Goal: Information Seeking & Learning: Learn about a topic

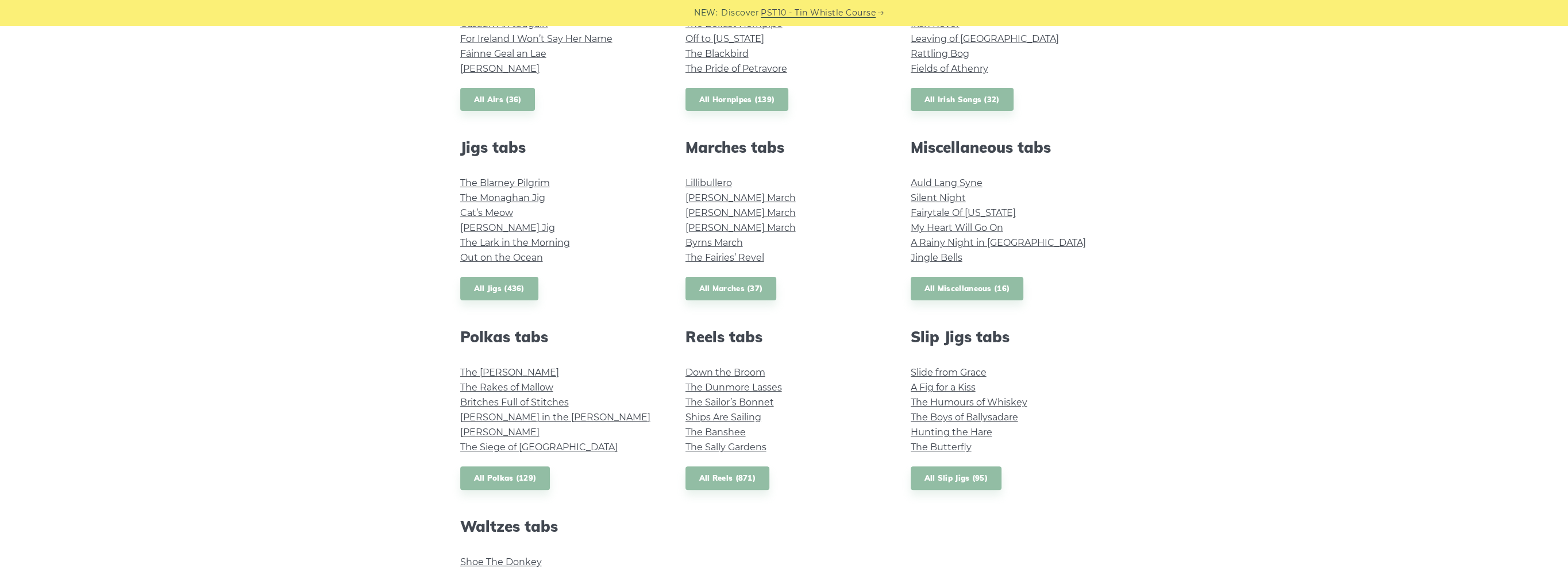
scroll to position [517, 0]
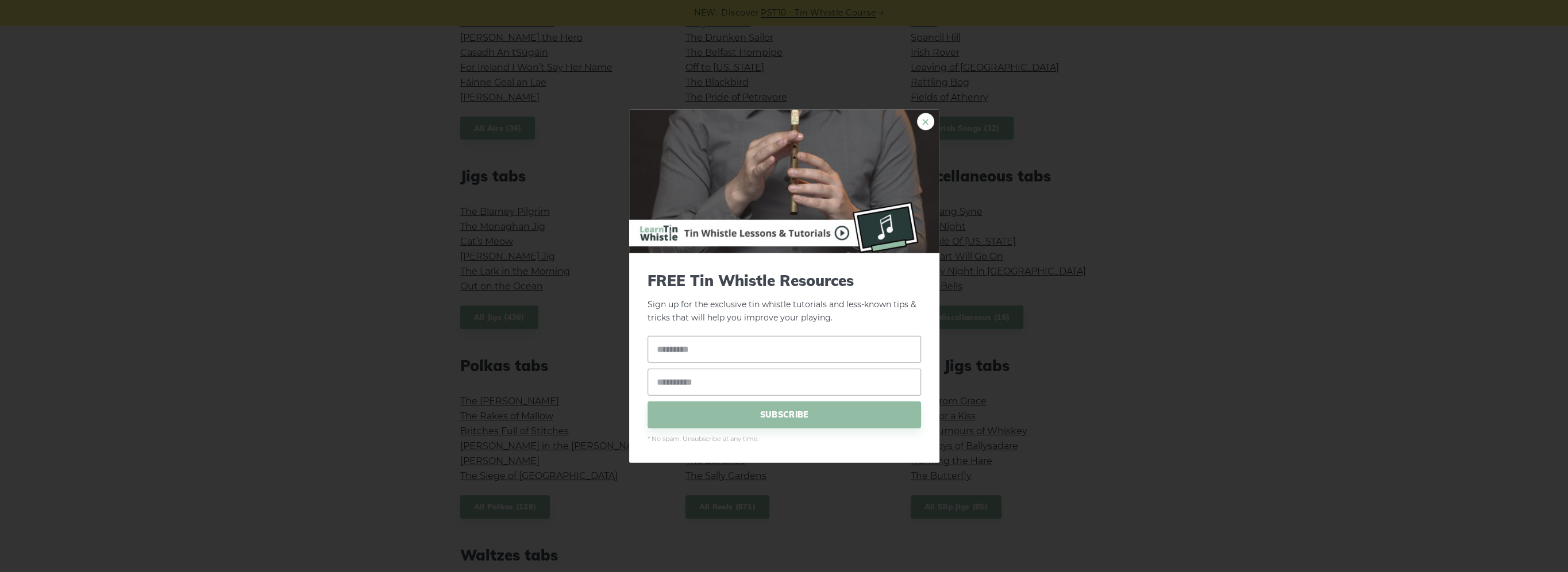
click at [923, 122] on link "×" at bounding box center [926, 122] width 17 height 17
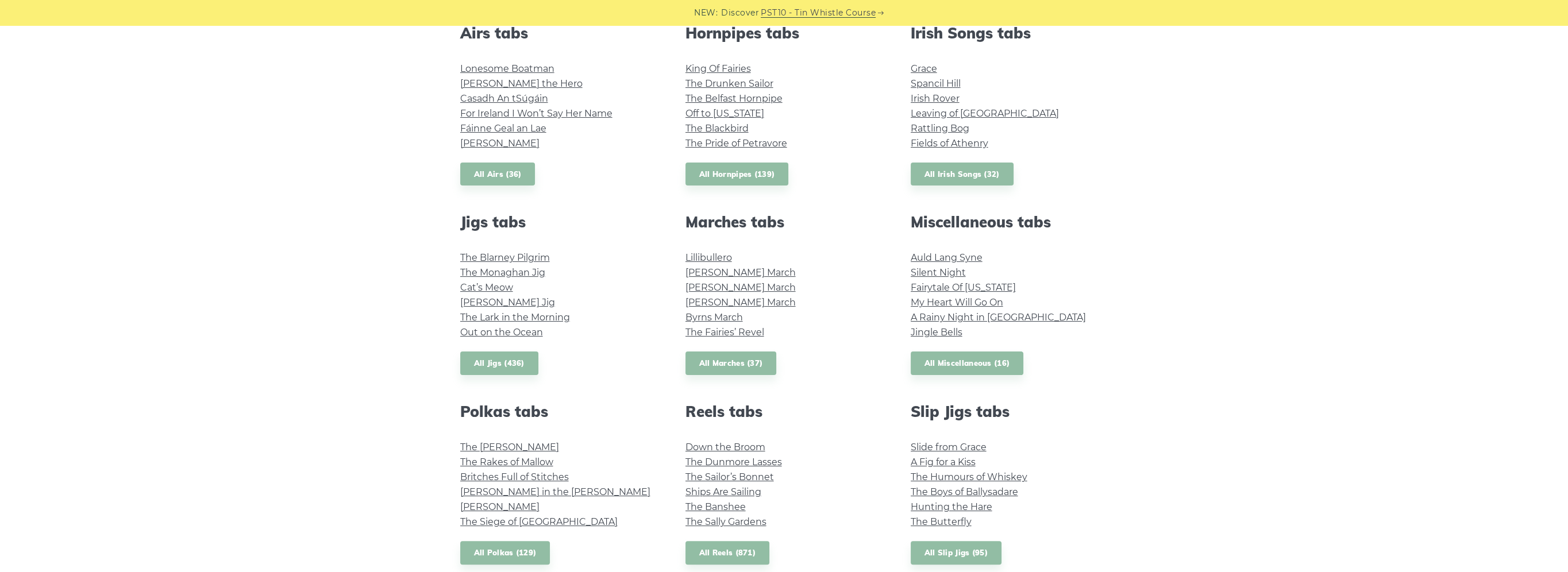
scroll to position [459, 0]
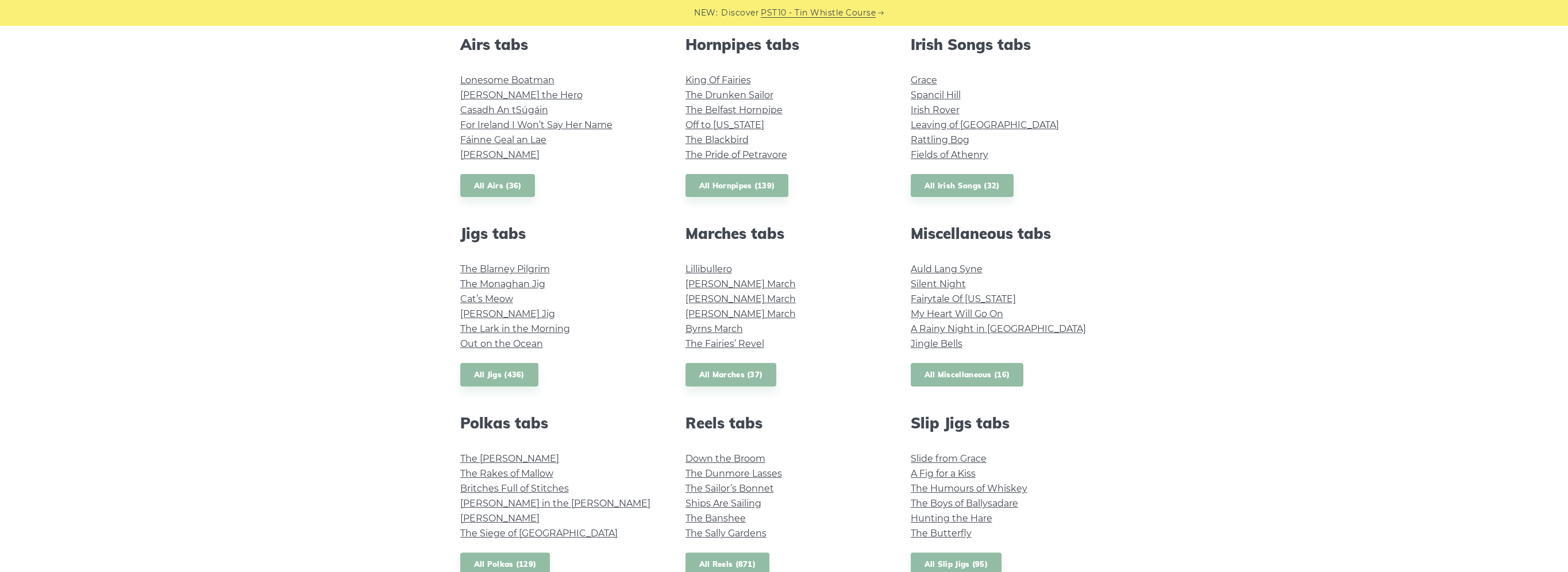
click at [981, 371] on link "All Miscellaneous (16)" at bounding box center [967, 375] width 113 height 24
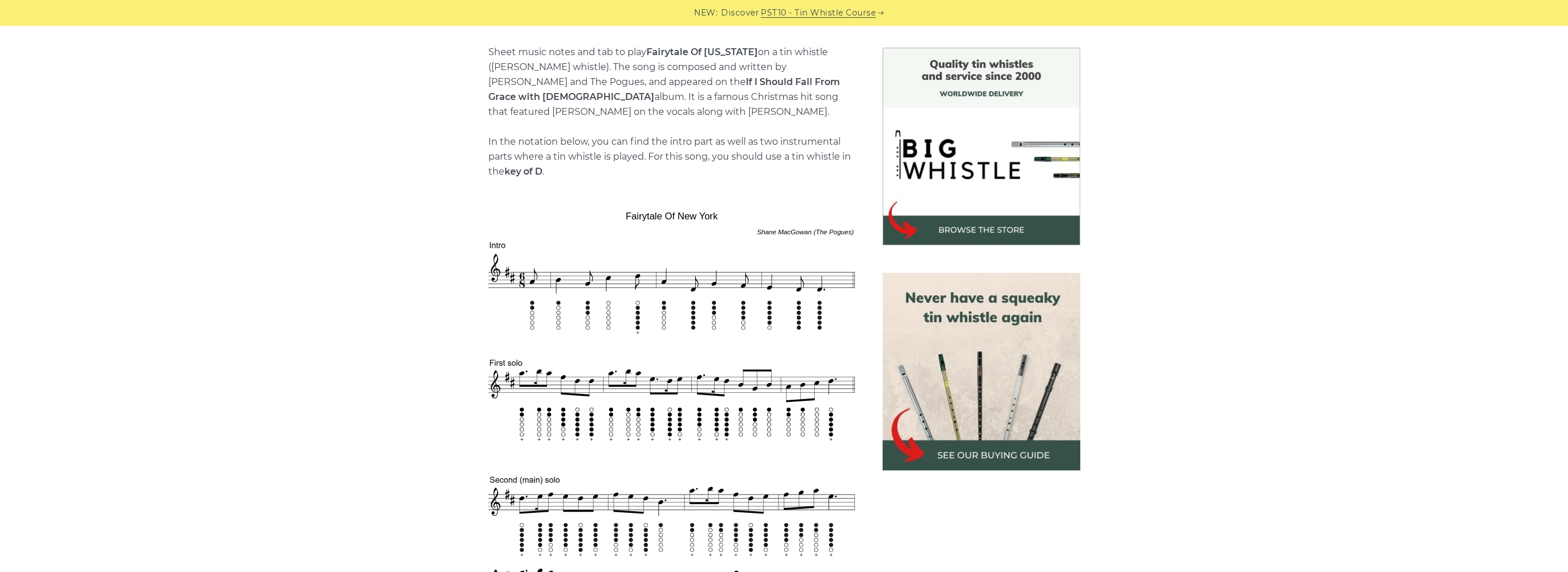
scroll to position [287, 0]
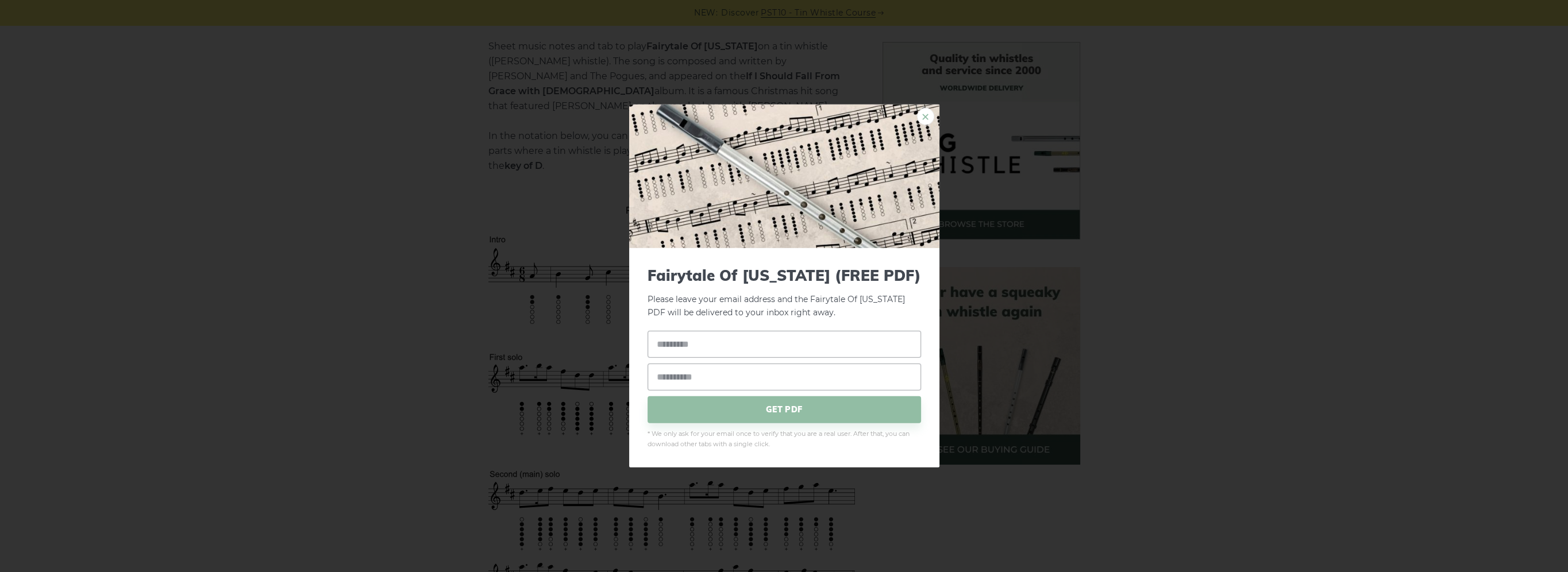
click at [923, 117] on link "×" at bounding box center [926, 116] width 17 height 17
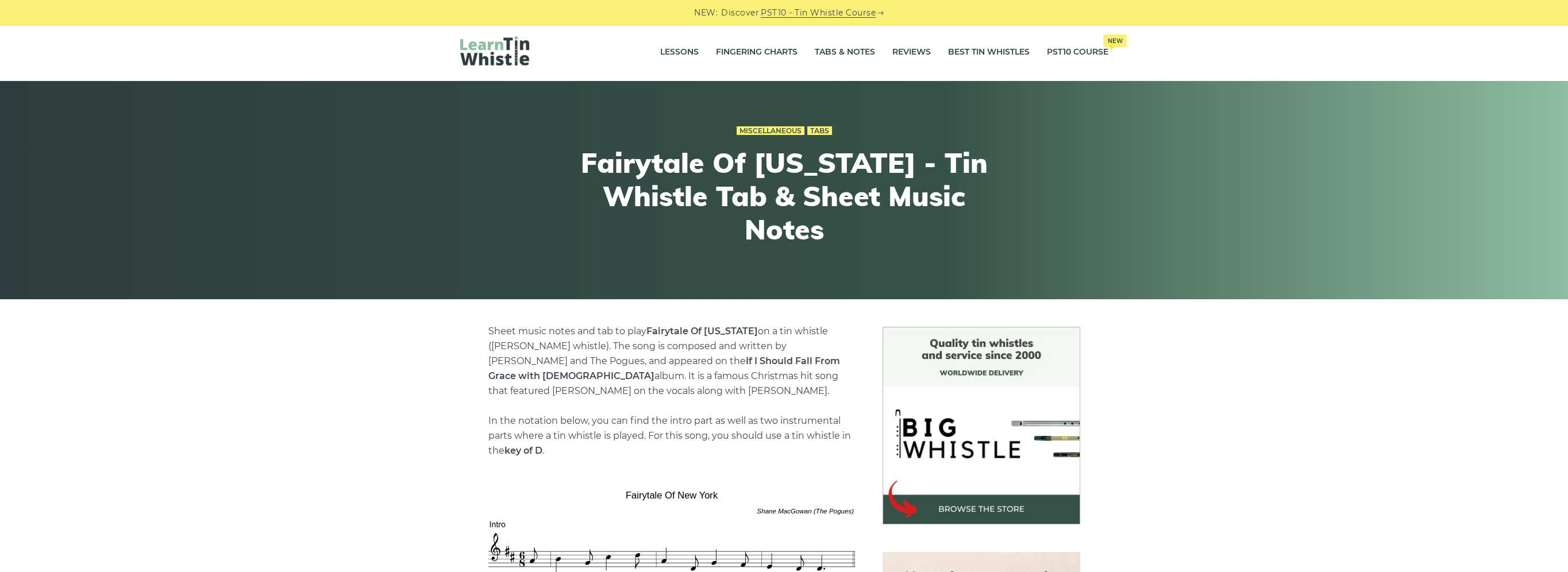
scroll to position [0, 0]
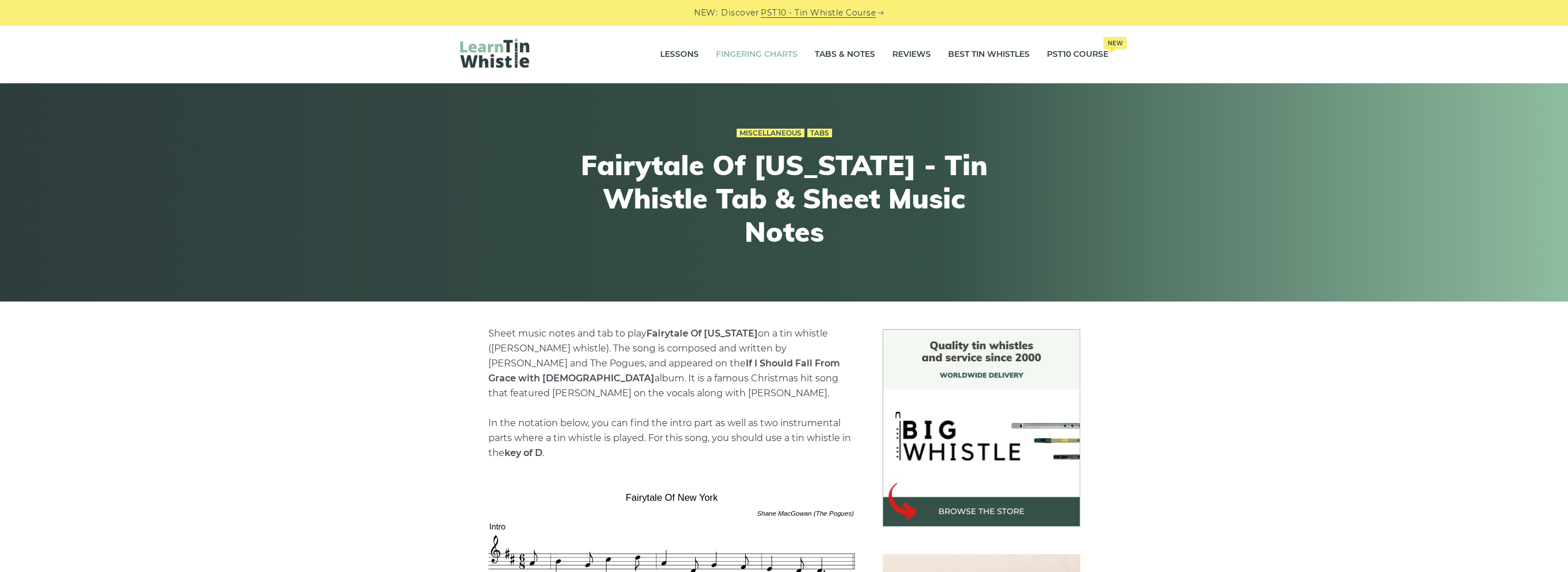
click at [780, 49] on link "Fingering Charts" at bounding box center [757, 54] width 82 height 29
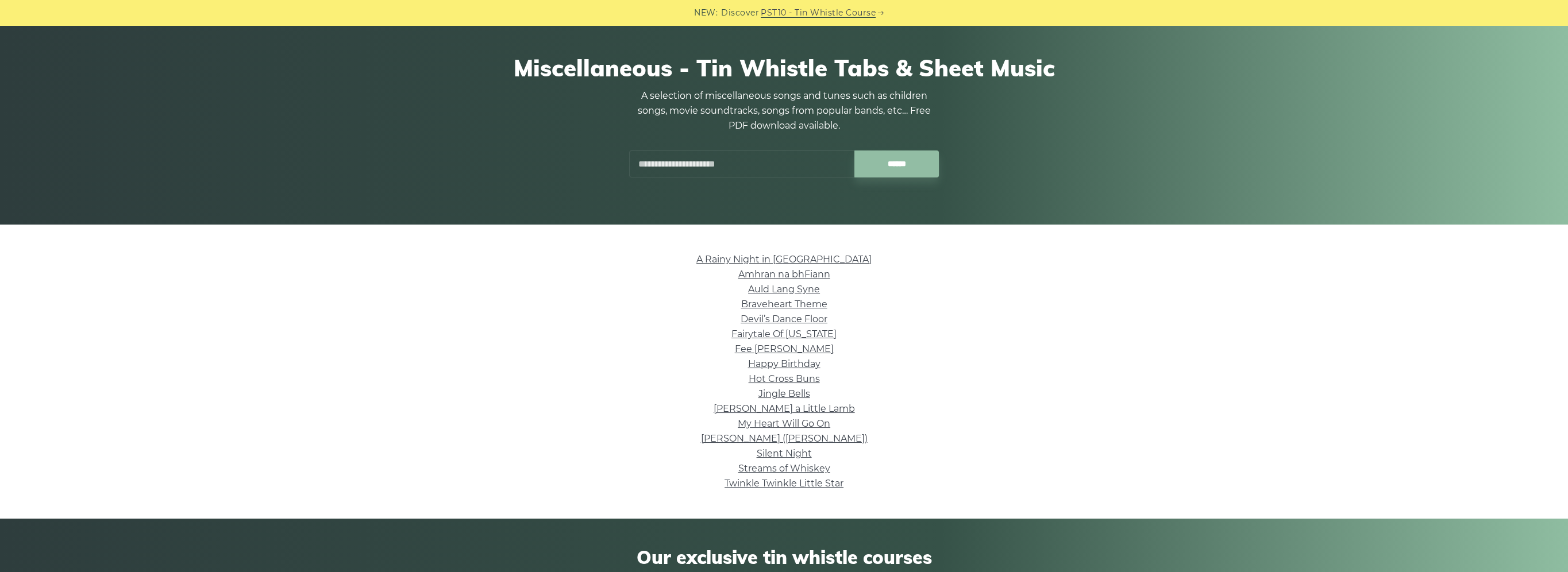
scroll to position [57, 0]
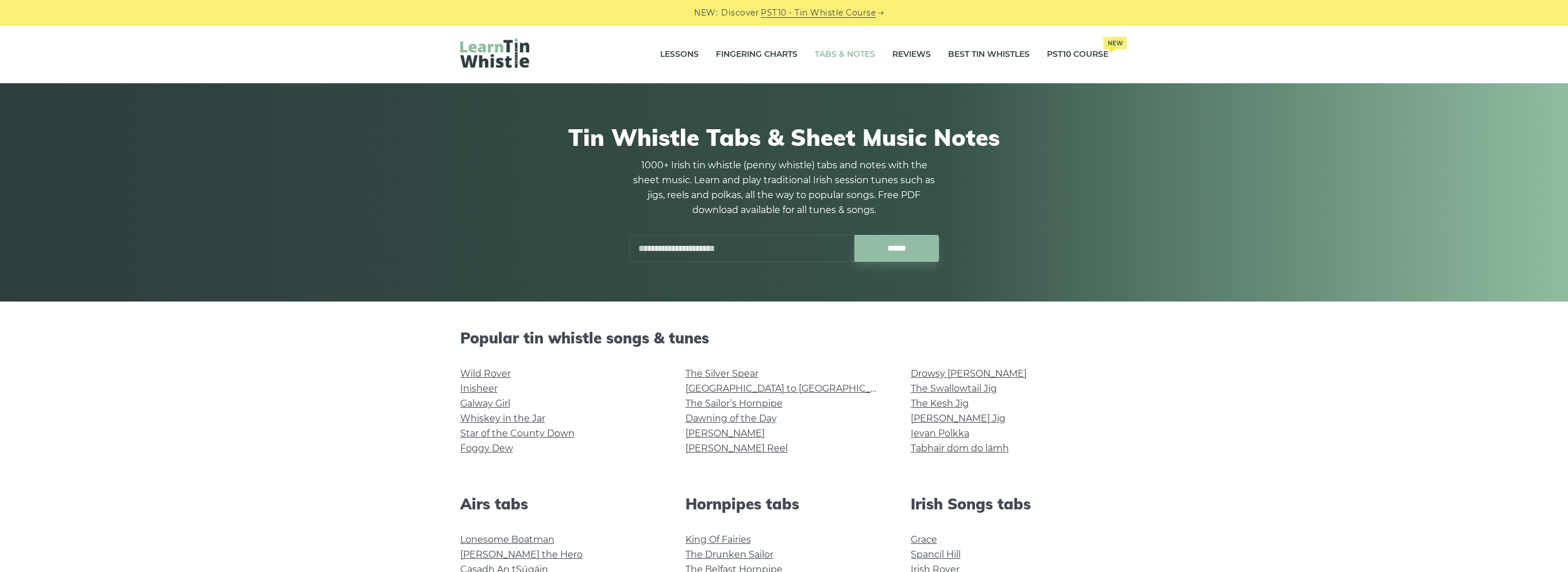
click at [695, 233] on div "1000+ Irish tin whistle (penny whistle) tabs and notes with the sheet music. Le…" at bounding box center [785, 210] width 310 height 104
click at [687, 258] on input "text" at bounding box center [742, 248] width 225 height 27
type input "**********"
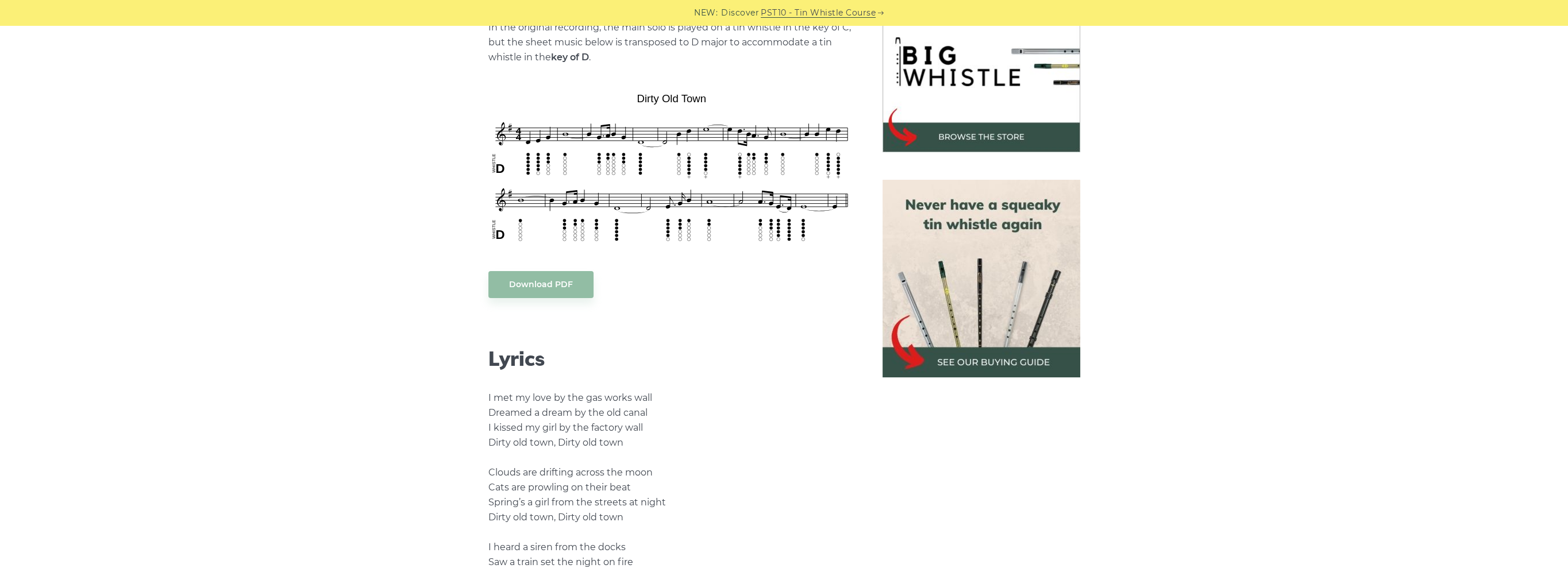
scroll to position [230, 0]
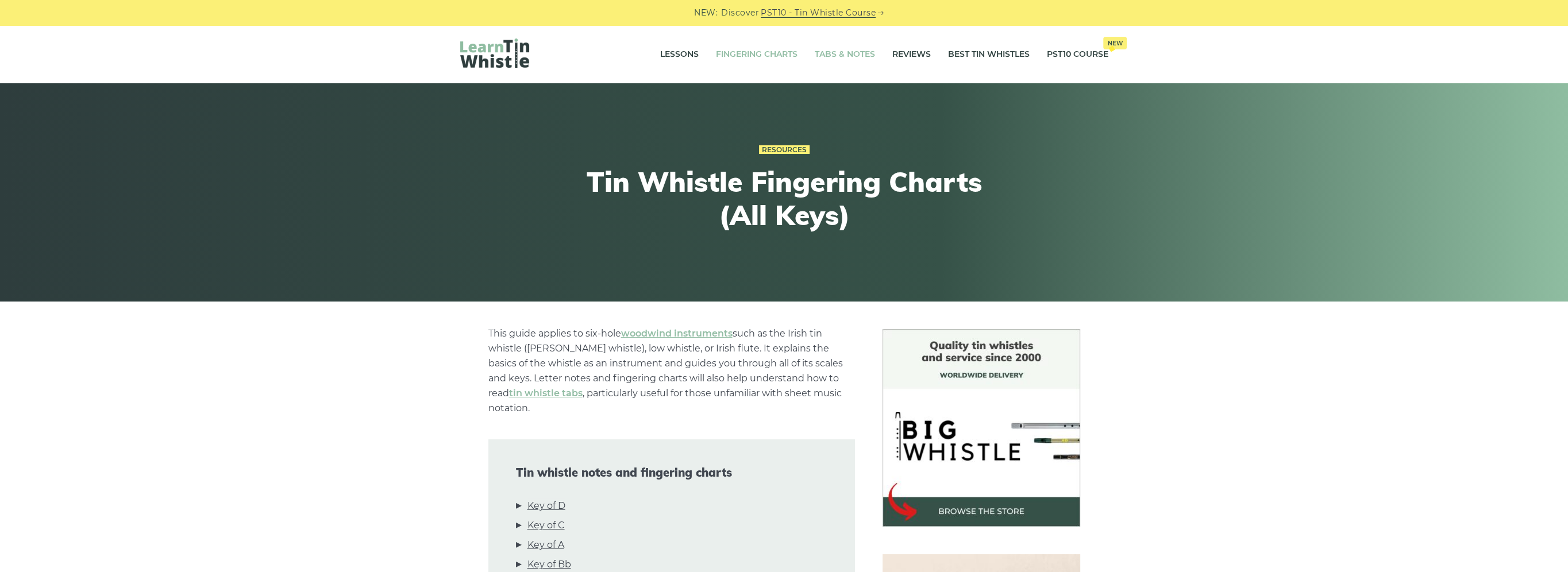
click at [840, 49] on link "Tabs & Notes" at bounding box center [845, 54] width 60 height 29
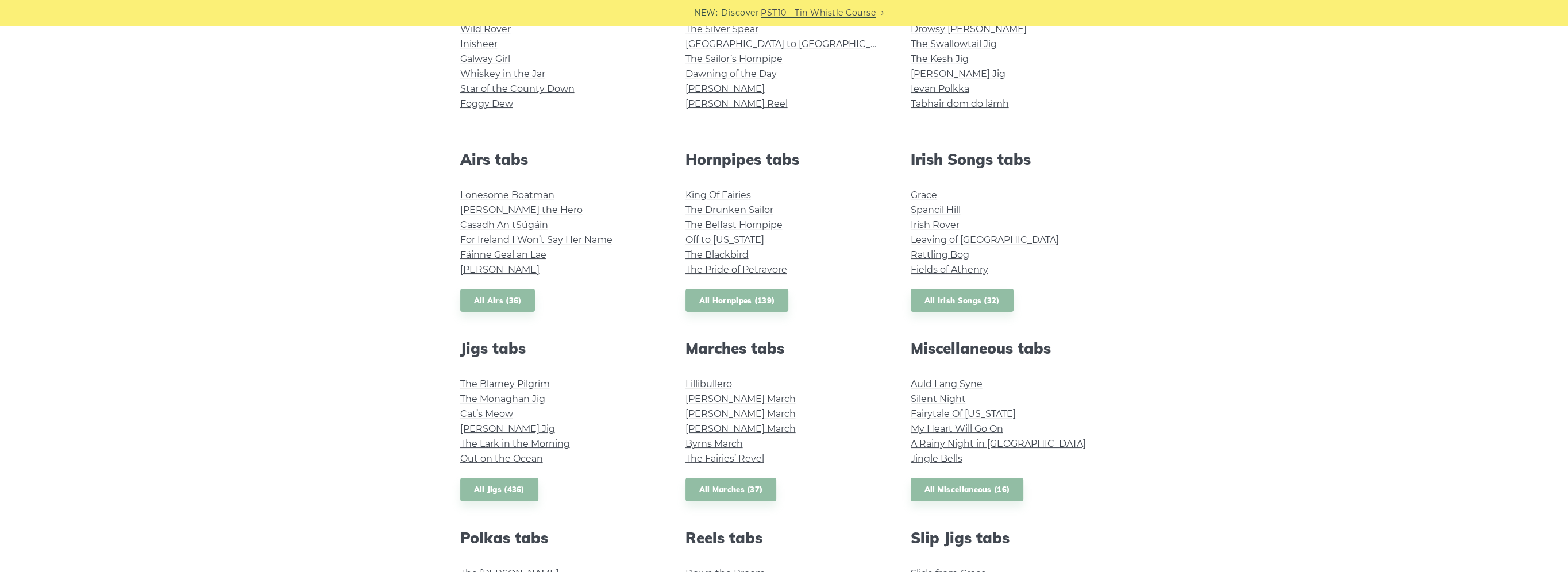
scroll to position [287, 0]
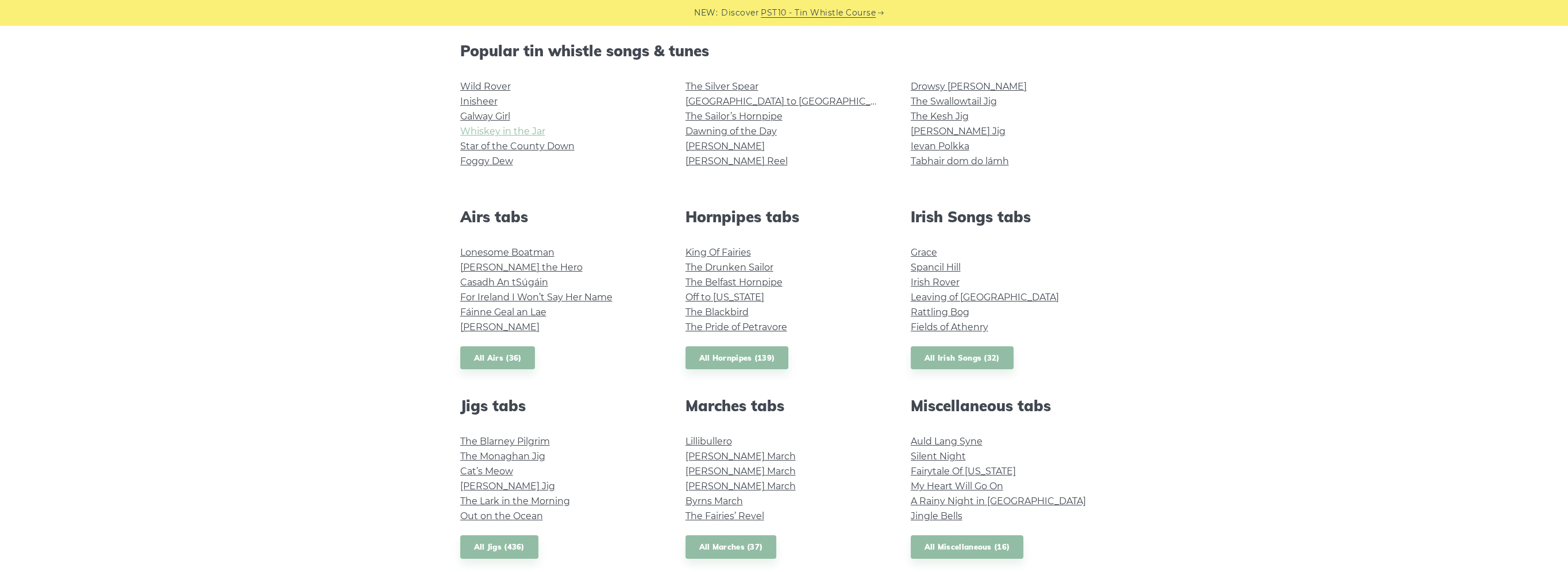
click at [485, 127] on link "Whiskey in the Jar" at bounding box center [503, 131] width 85 height 11
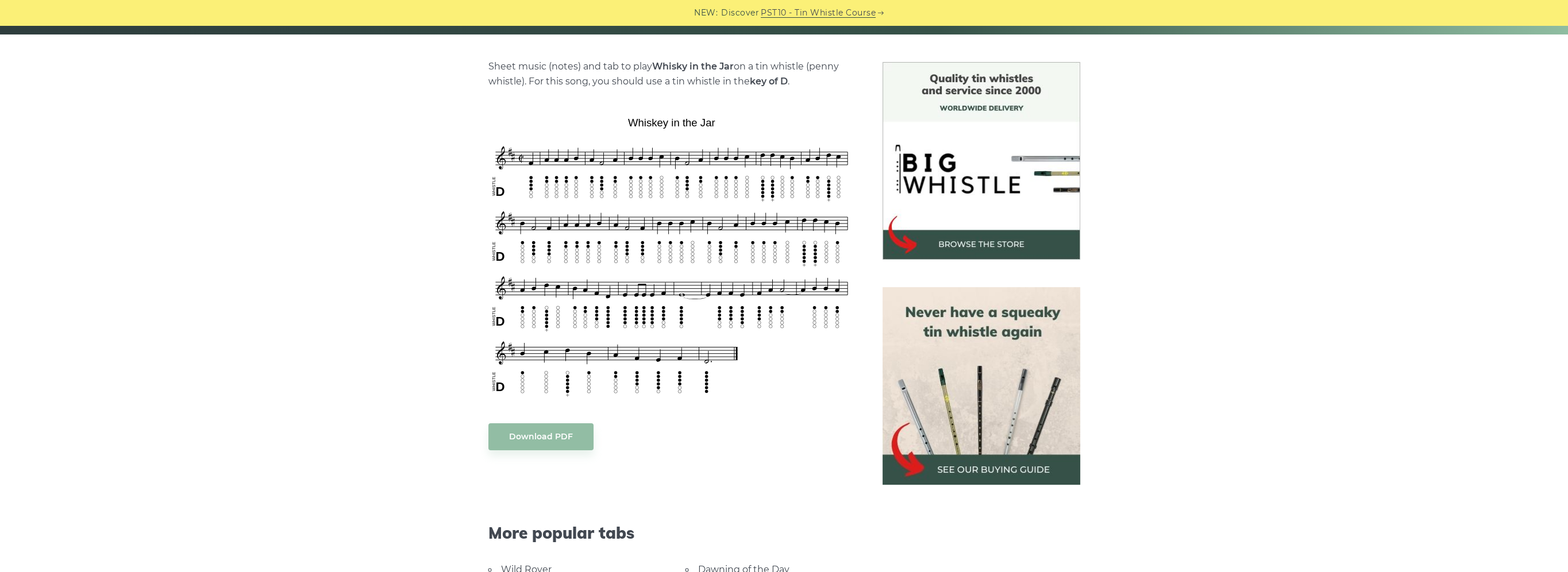
scroll to position [287, 0]
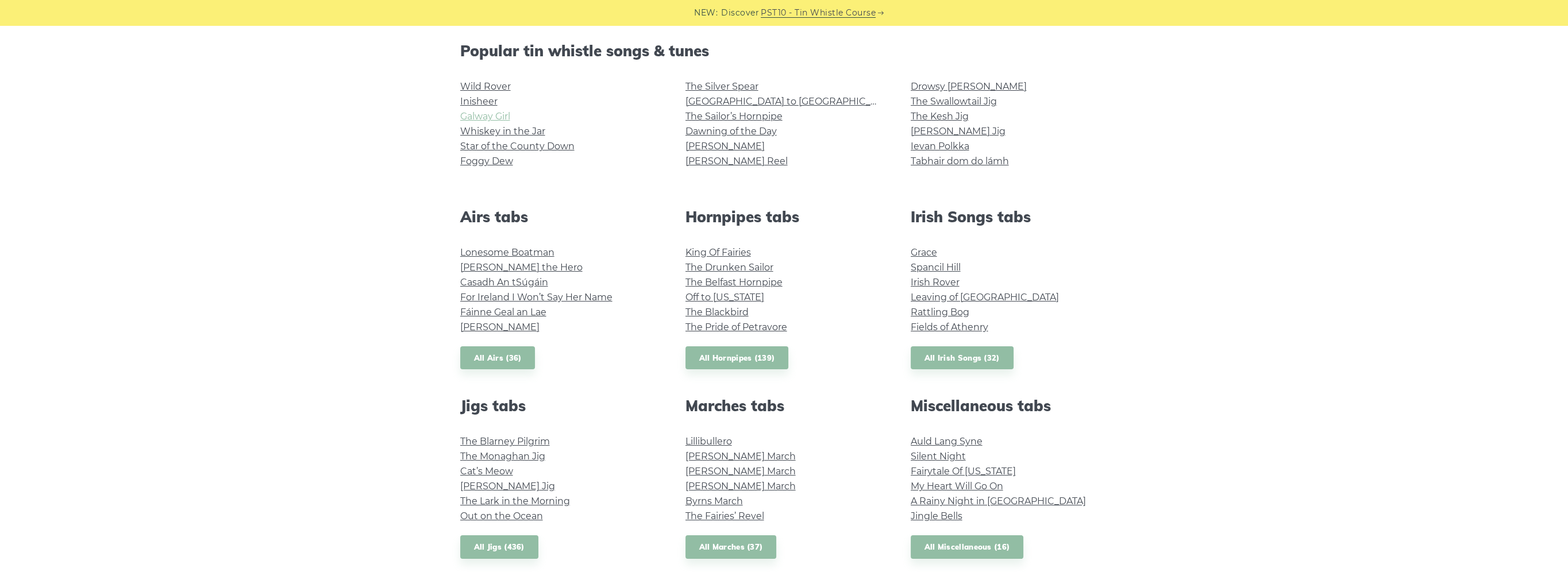
click at [466, 115] on link "Galway Girl" at bounding box center [485, 116] width 50 height 11
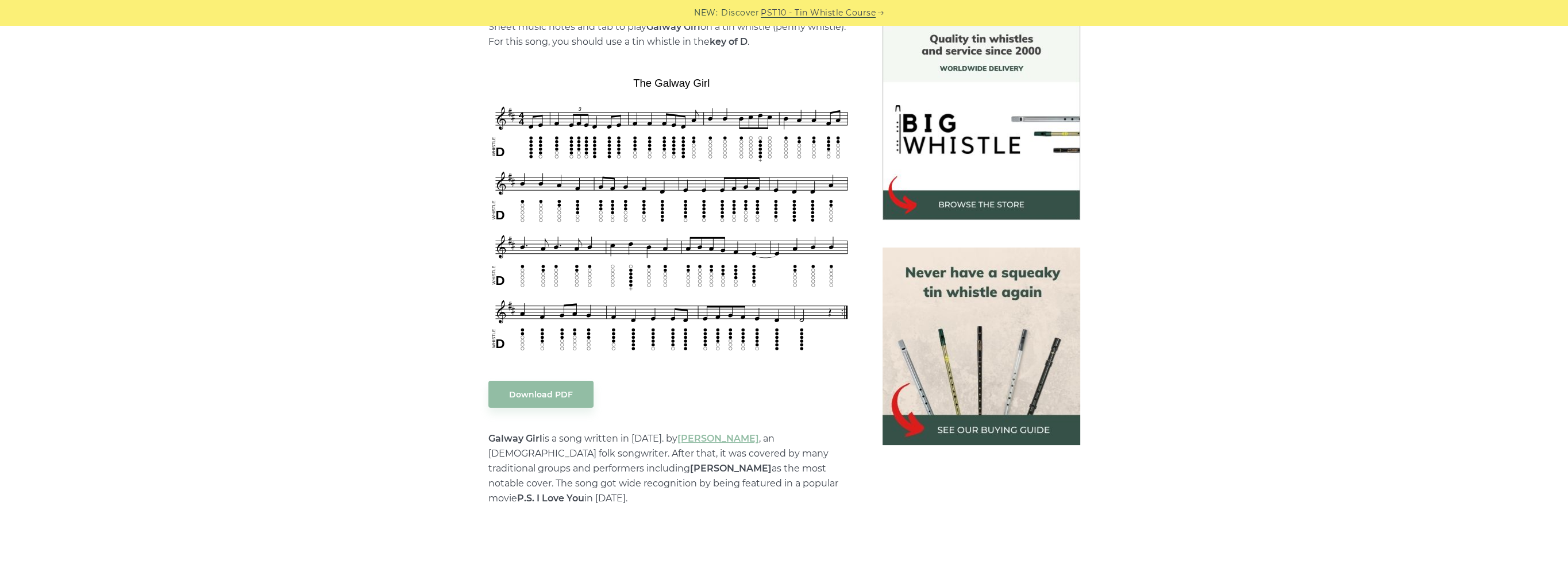
scroll to position [287, 0]
